Goal: Find specific page/section: Find specific page/section

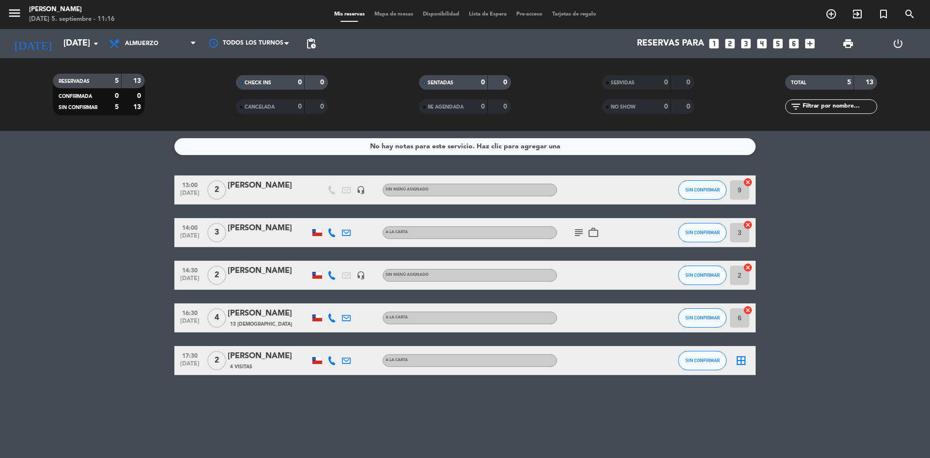
drag, startPoint x: 131, startPoint y: 184, endPoint x: 188, endPoint y: 430, distance: 252.1
click at [184, 437] on div "No hay notas para este servicio. Haz clic para agregar una 13:00 [DATE] 2 [PERS…" at bounding box center [465, 294] width 930 height 327
click at [194, 395] on div "No hay notas para este servicio. Haz clic para agregar una 13:00 [DATE] 2 [PERS…" at bounding box center [465, 294] width 930 height 327
click at [167, 34] on span "Almuerzo" at bounding box center [152, 43] width 97 height 21
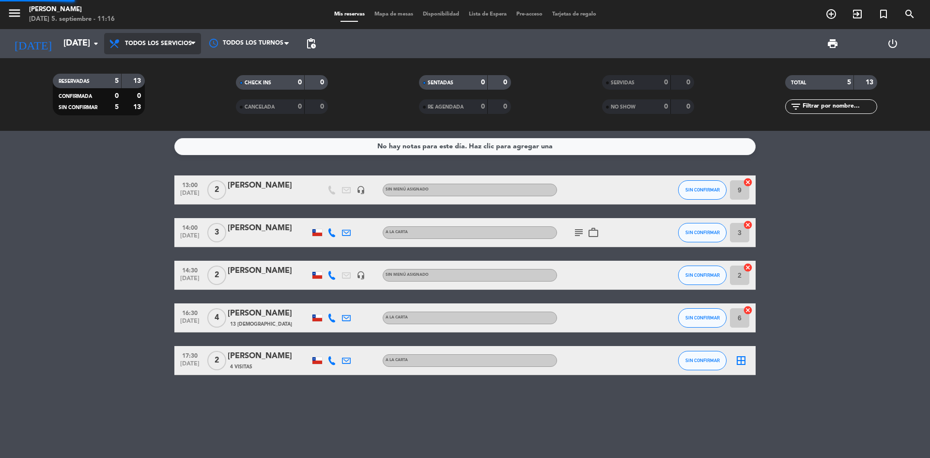
click at [169, 61] on div "menu Sumoku Nikkei [DATE] 5. septiembre - 11:16 Mis reservas Mapa de mesas Disp…" at bounding box center [465, 65] width 930 height 131
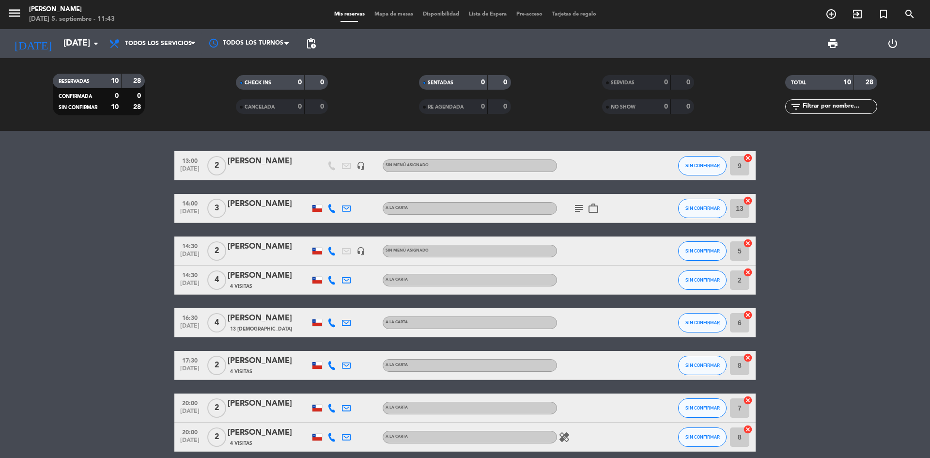
click at [154, 25] on div "menu Sumoku Nikkei [DATE] 5. septiembre - 11:43" at bounding box center [116, 14] width 233 height 23
click at [150, 34] on span "Todos los servicios" at bounding box center [152, 43] width 97 height 21
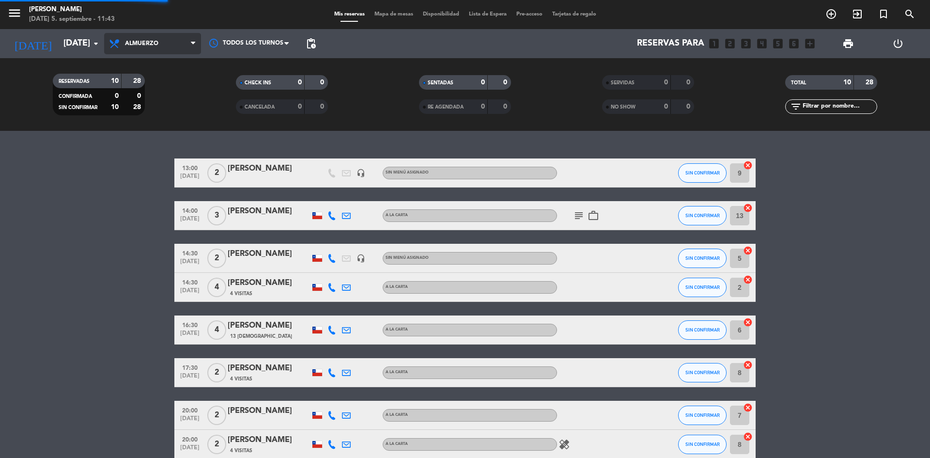
click at [144, 91] on div "menu Sumoku Nikkei [DATE] 5. septiembre - 11:43 Mis reservas Mapa de mesas Disp…" at bounding box center [465, 65] width 930 height 131
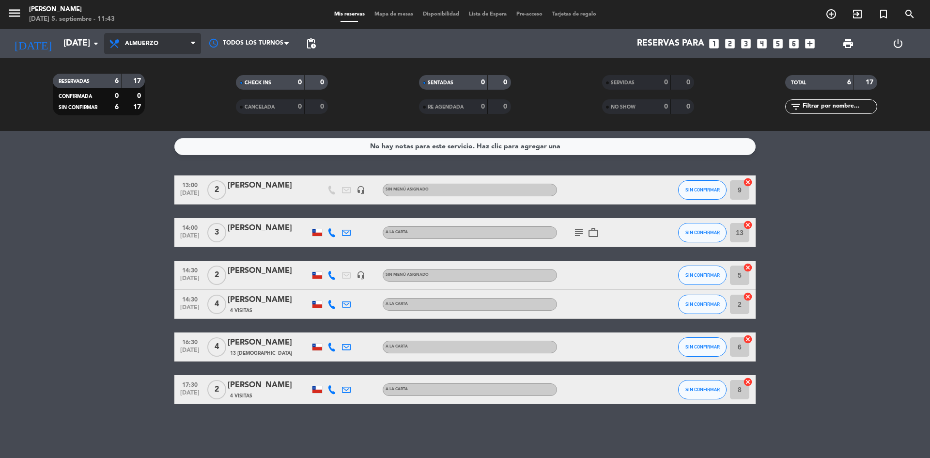
click at [185, 41] on span "Almuerzo" at bounding box center [152, 43] width 97 height 21
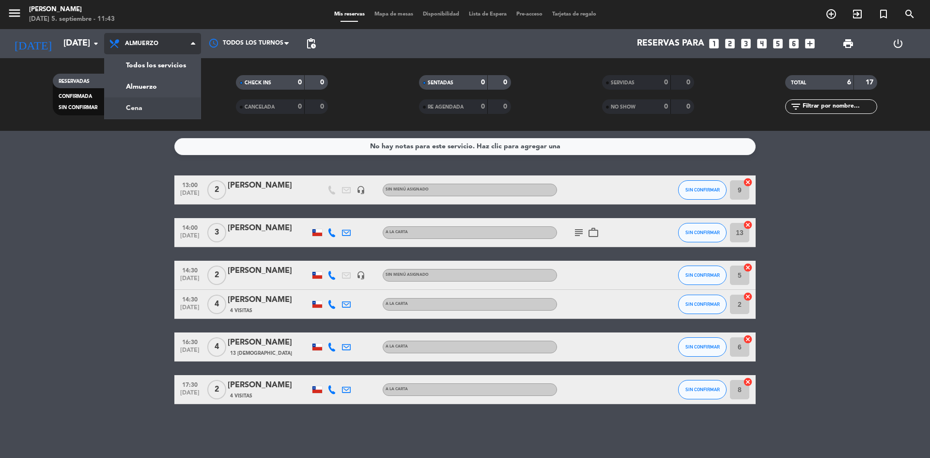
click at [161, 112] on div "menu Sumoku Nikkei [DATE] 5. septiembre - 11:43 Mis reservas Mapa de mesas Disp…" at bounding box center [465, 65] width 930 height 131
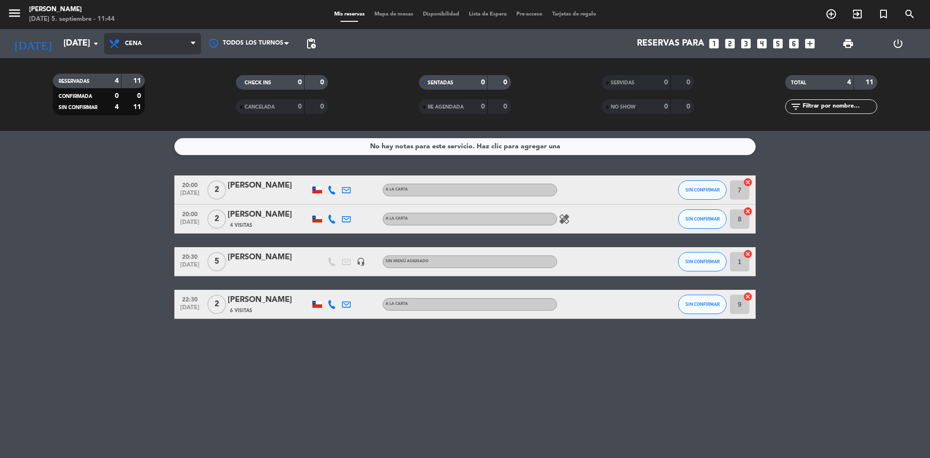
click at [165, 48] on span "Cena" at bounding box center [152, 43] width 97 height 21
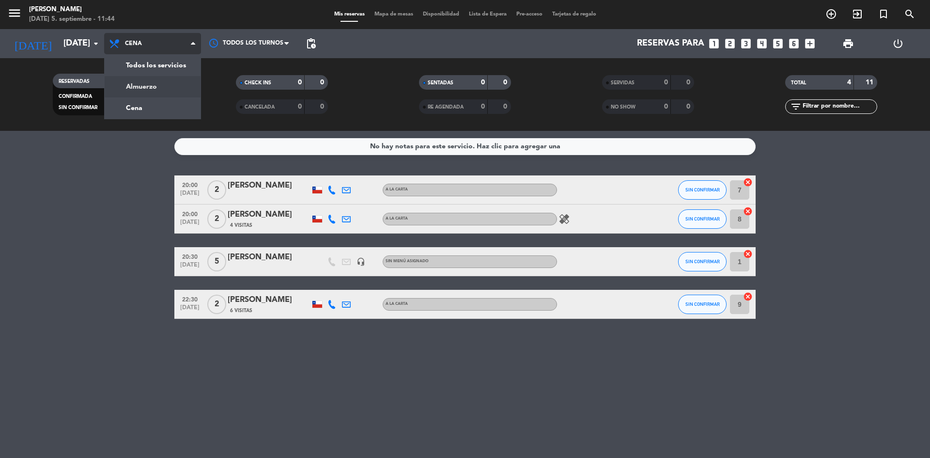
click at [170, 84] on div "menu Sumoku Nikkei [DATE] 5. septiembre - 11:44 Mis reservas Mapa de mesas Disp…" at bounding box center [465, 65] width 930 height 131
